Goal: Task Accomplishment & Management: Complete application form

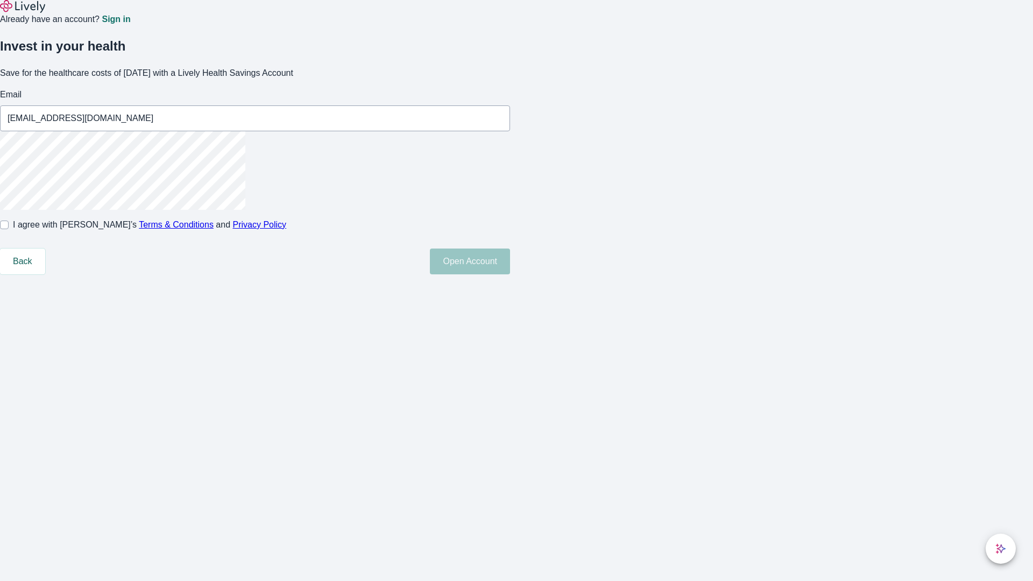
click at [9, 229] on input "I agree with Lively’s Terms & Conditions and Privacy Policy" at bounding box center [4, 225] width 9 height 9
checkbox input "true"
click at [510, 274] on button "Open Account" at bounding box center [470, 262] width 80 height 26
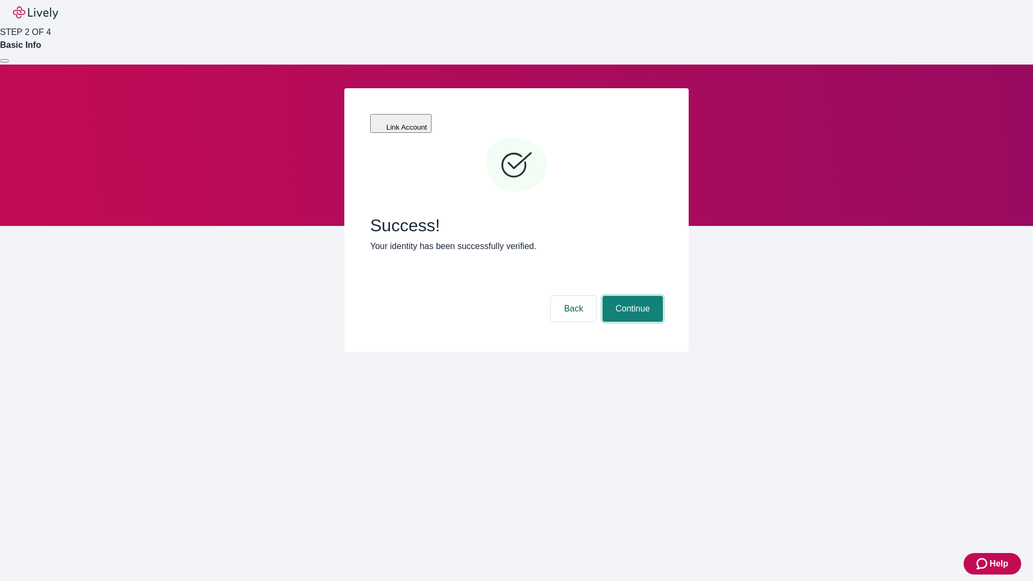
click at [631, 296] on button "Continue" at bounding box center [633, 309] width 60 height 26
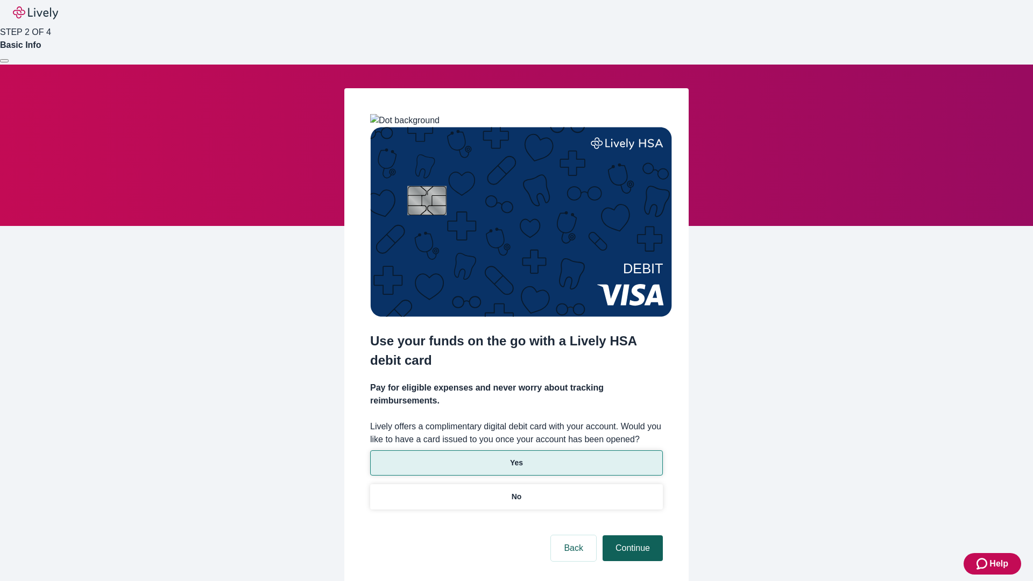
click at [516, 457] on p "Yes" at bounding box center [516, 462] width 13 height 11
click at [631, 535] on button "Continue" at bounding box center [633, 548] width 60 height 26
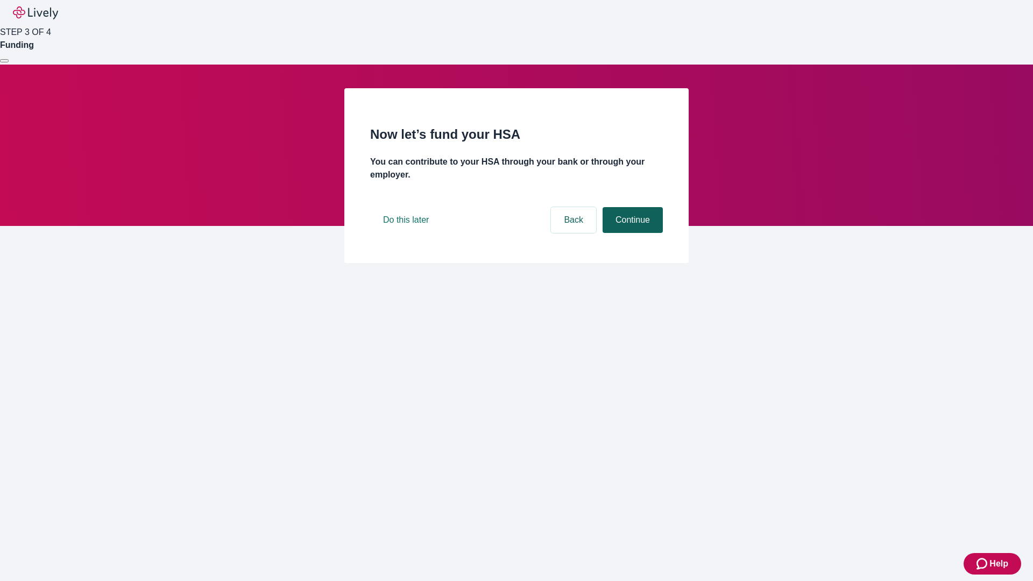
click at [631, 233] on button "Continue" at bounding box center [633, 220] width 60 height 26
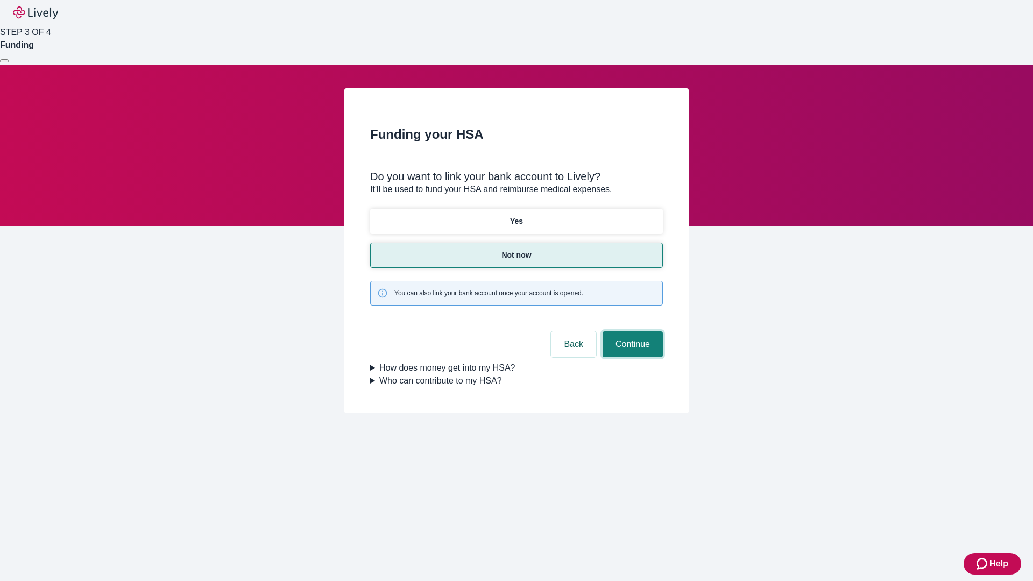
click at [631, 331] on button "Continue" at bounding box center [633, 344] width 60 height 26
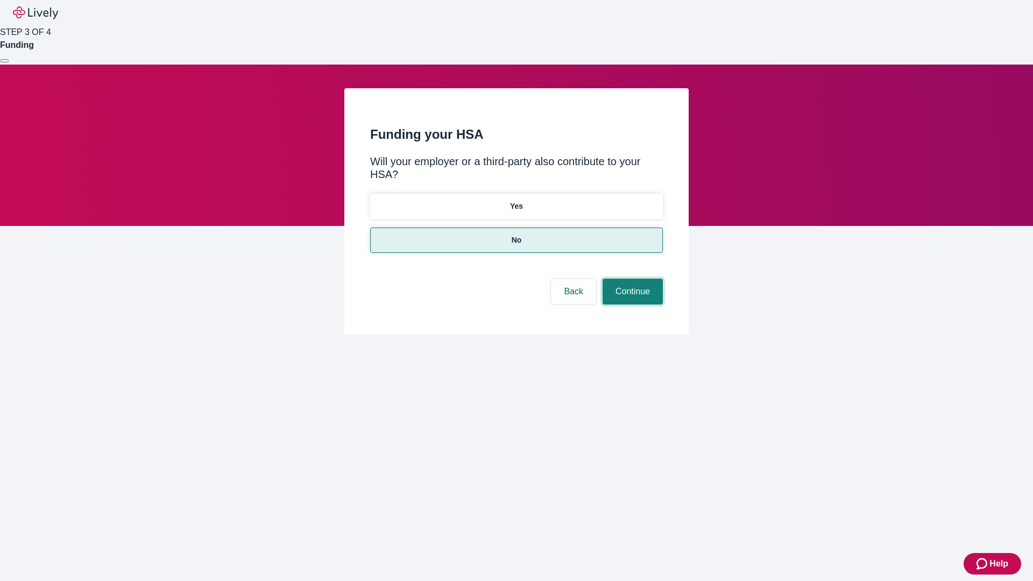
click at [631, 279] on button "Continue" at bounding box center [633, 292] width 60 height 26
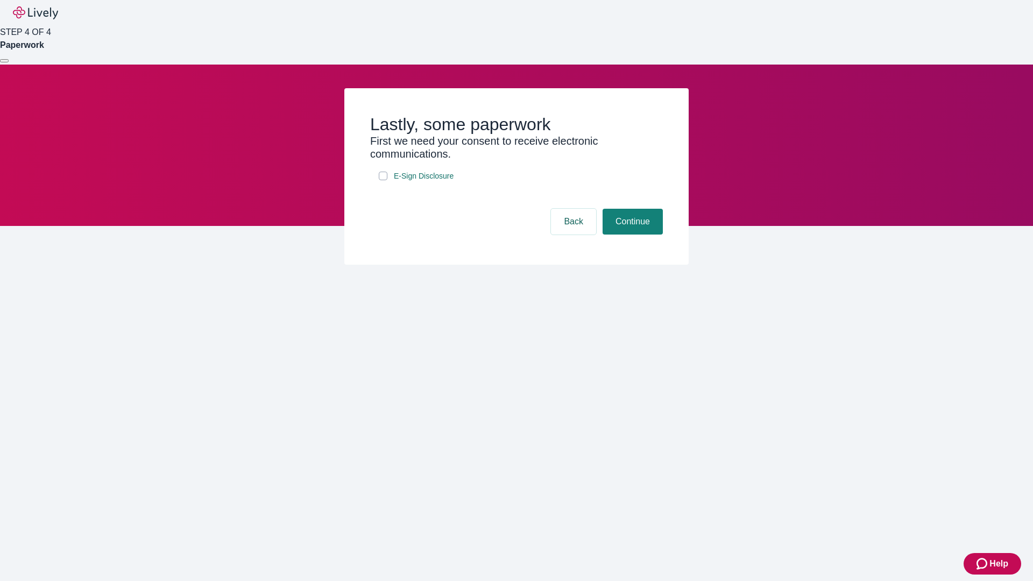
click at [383, 180] on input "E-Sign Disclosure" at bounding box center [383, 176] width 9 height 9
checkbox input "true"
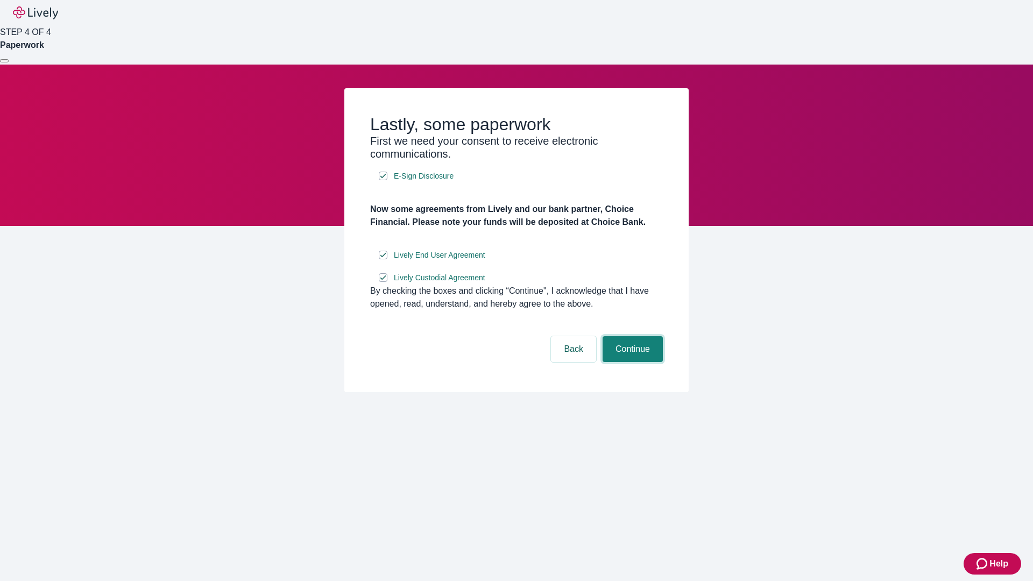
click at [631, 362] on button "Continue" at bounding box center [633, 349] width 60 height 26
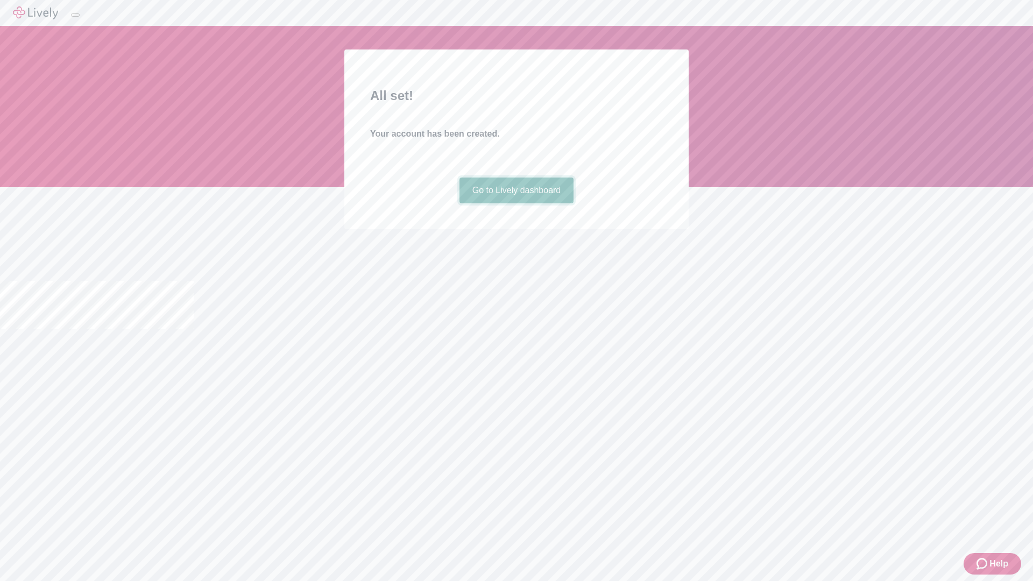
click at [516, 203] on link "Go to Lively dashboard" at bounding box center [516, 191] width 115 height 26
